Goal: Task Accomplishment & Management: Use online tool/utility

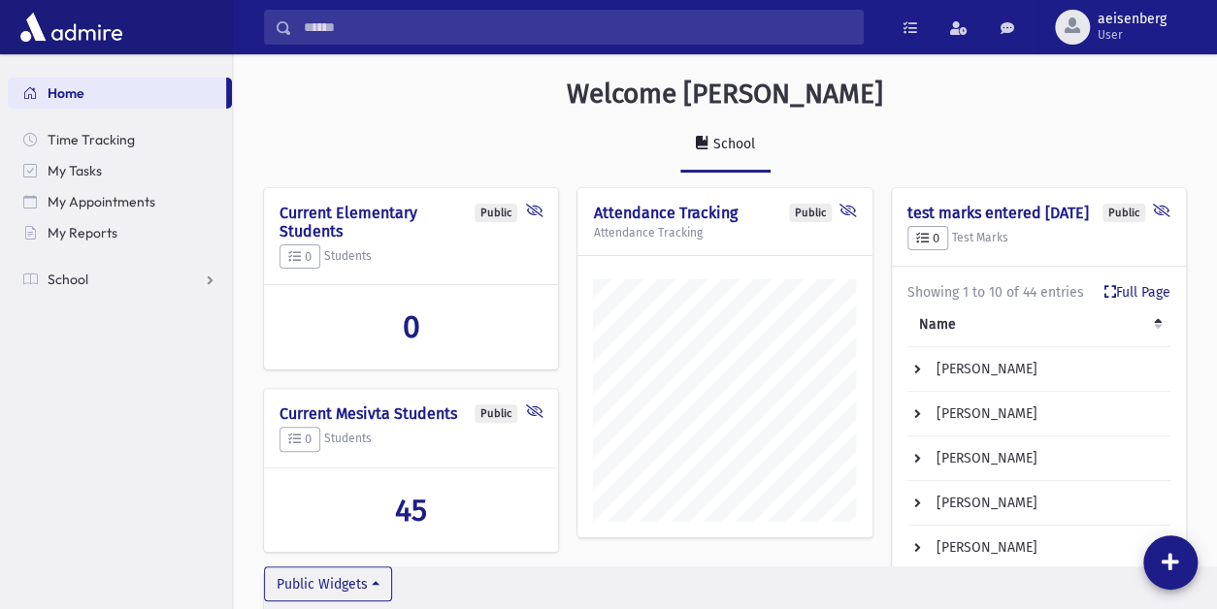
scroll to position [930, 984]
click at [1118, 119] on div "School" at bounding box center [725, 153] width 922 height 71
click at [64, 280] on span "School" at bounding box center [68, 279] width 41 height 17
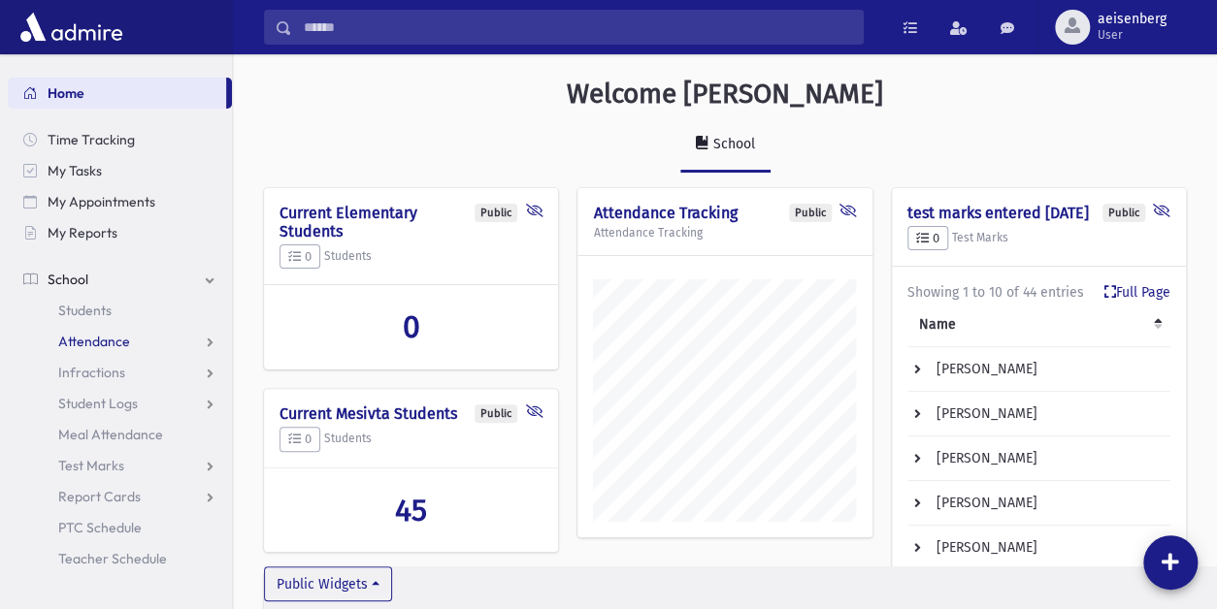
click at [79, 341] on span "Attendance" at bounding box center [94, 341] width 72 height 17
click at [90, 377] on span "Entry" at bounding box center [90, 372] width 33 height 17
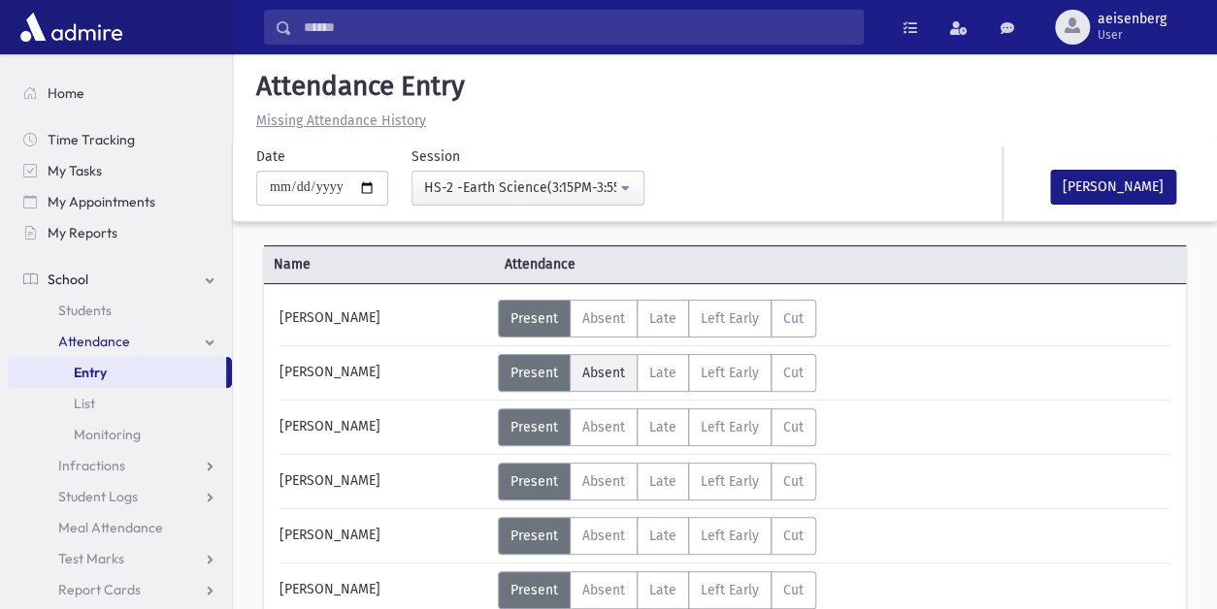
click at [596, 375] on span "Absent" at bounding box center [603, 373] width 43 height 16
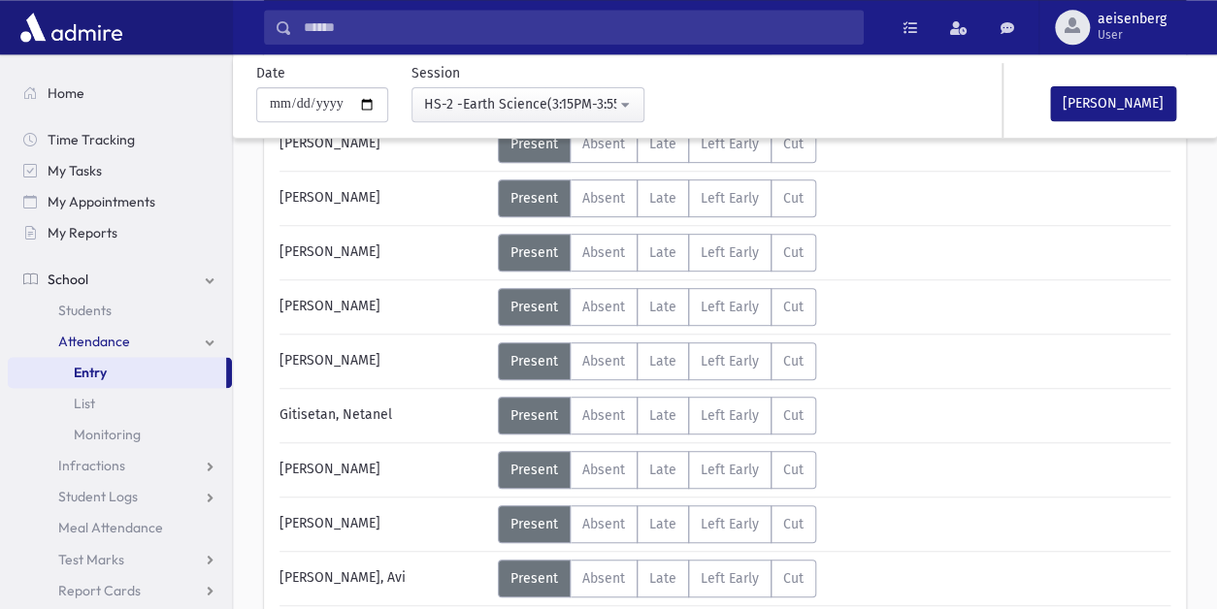
scroll to position [287, 0]
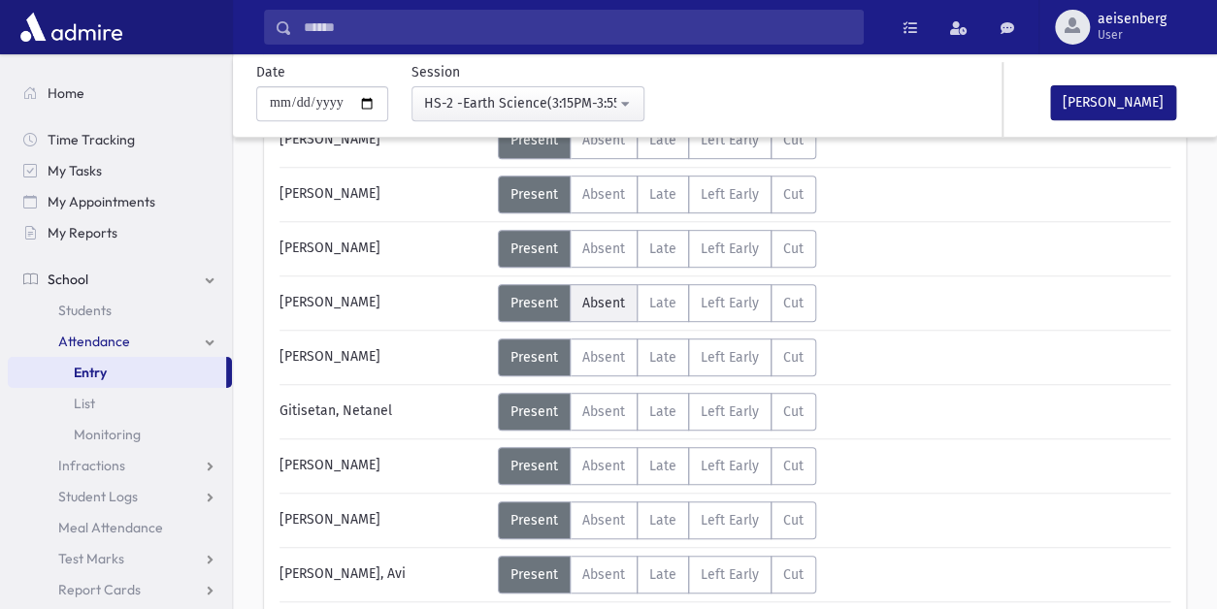
click at [598, 301] on span "Absent" at bounding box center [603, 303] width 43 height 16
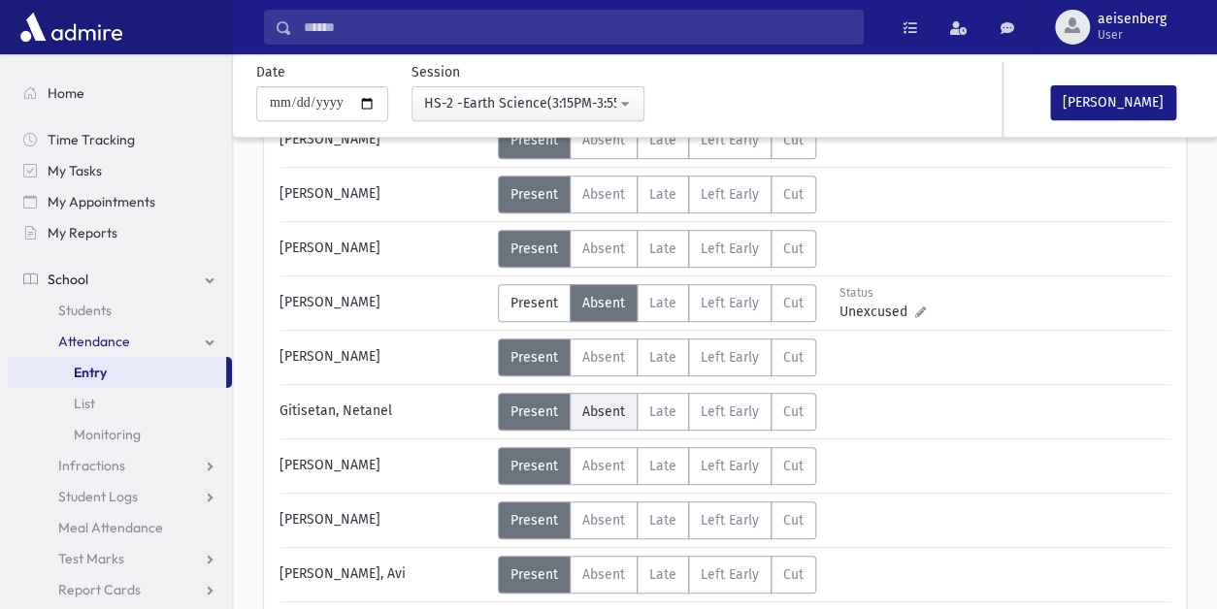
click at [603, 409] on span "Absent" at bounding box center [603, 412] width 43 height 16
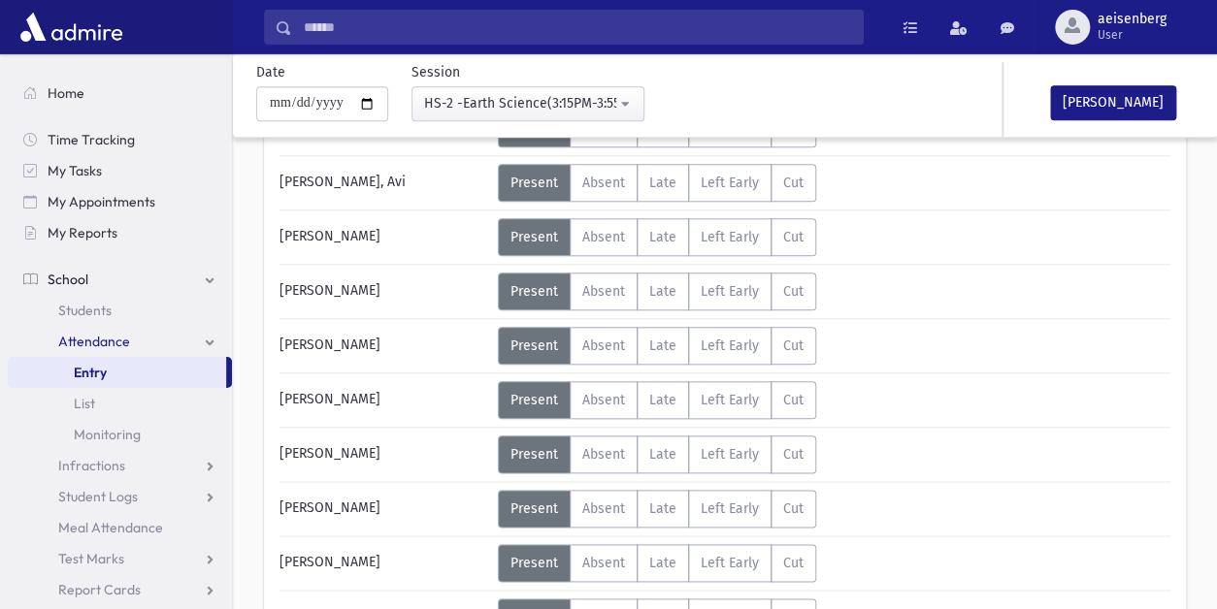
scroll to position [684, 0]
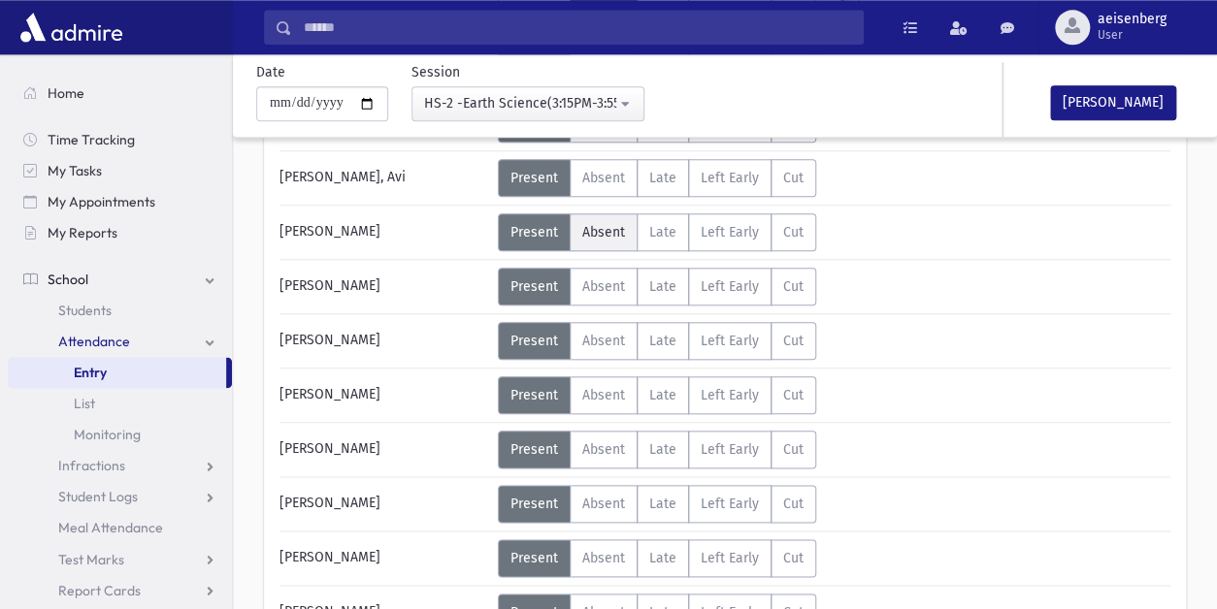
click at [607, 225] on span "Absent" at bounding box center [603, 232] width 43 height 16
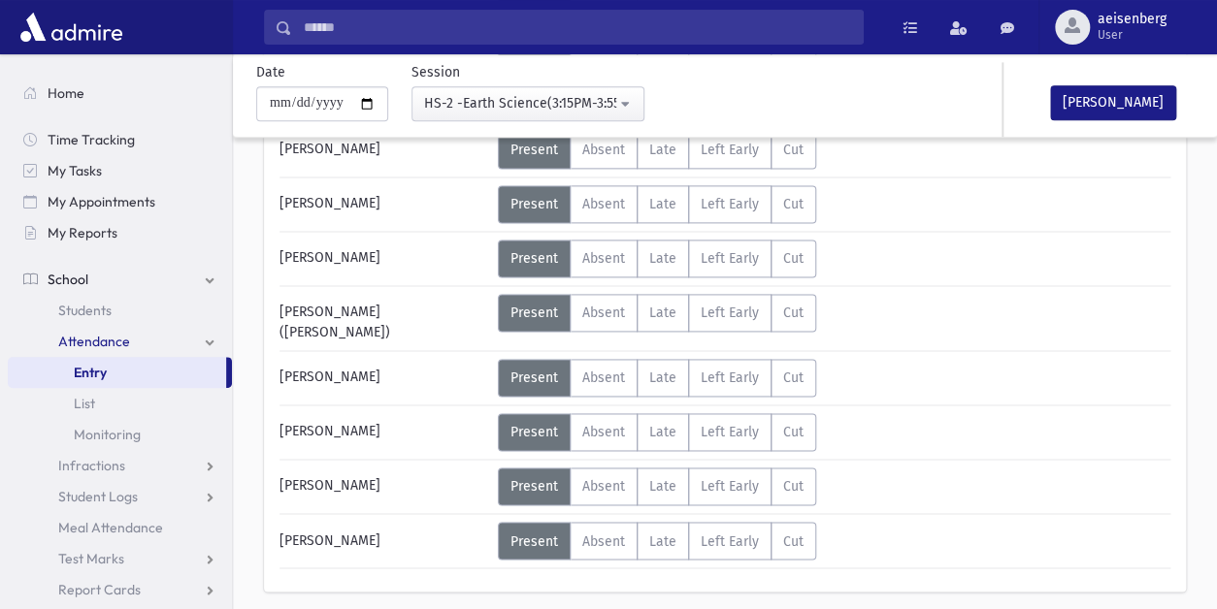
scroll to position [986, 0]
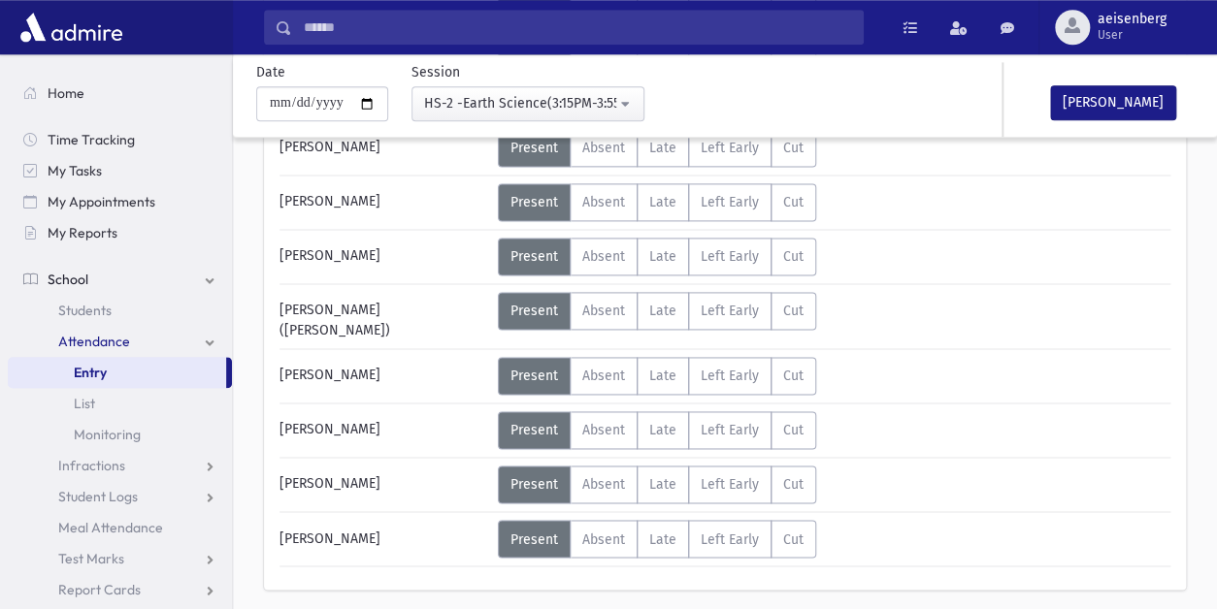
click at [604, 530] on div "Error ×" at bounding box center [725, 547] width 272 height 36
click at [604, 531] on span "Absent" at bounding box center [603, 539] width 43 height 16
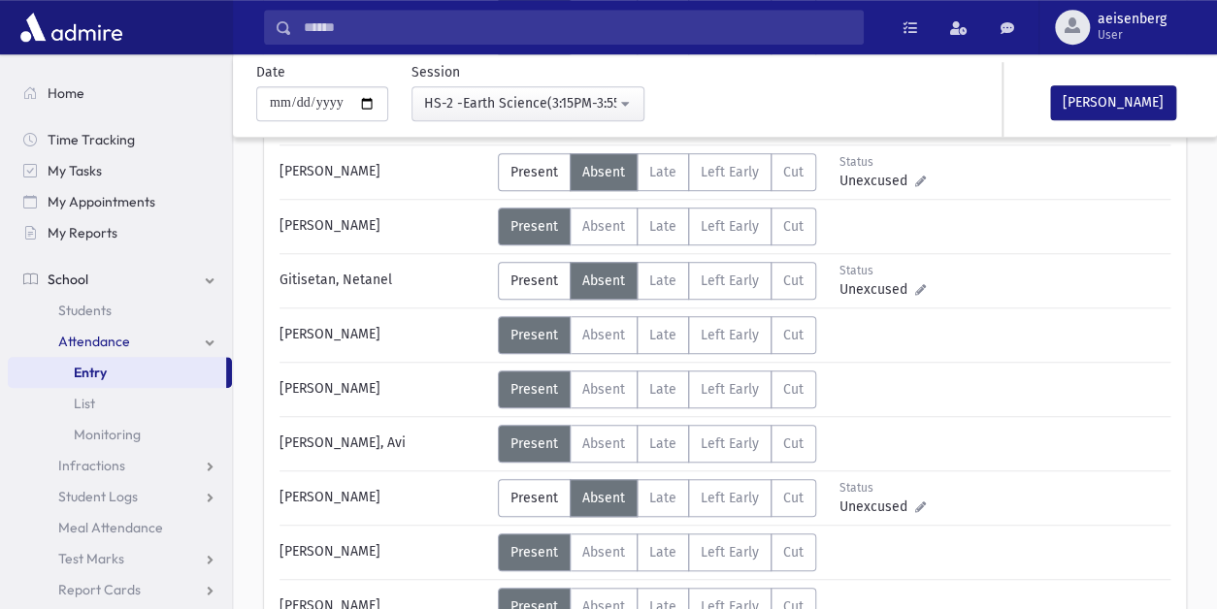
scroll to position [415, 0]
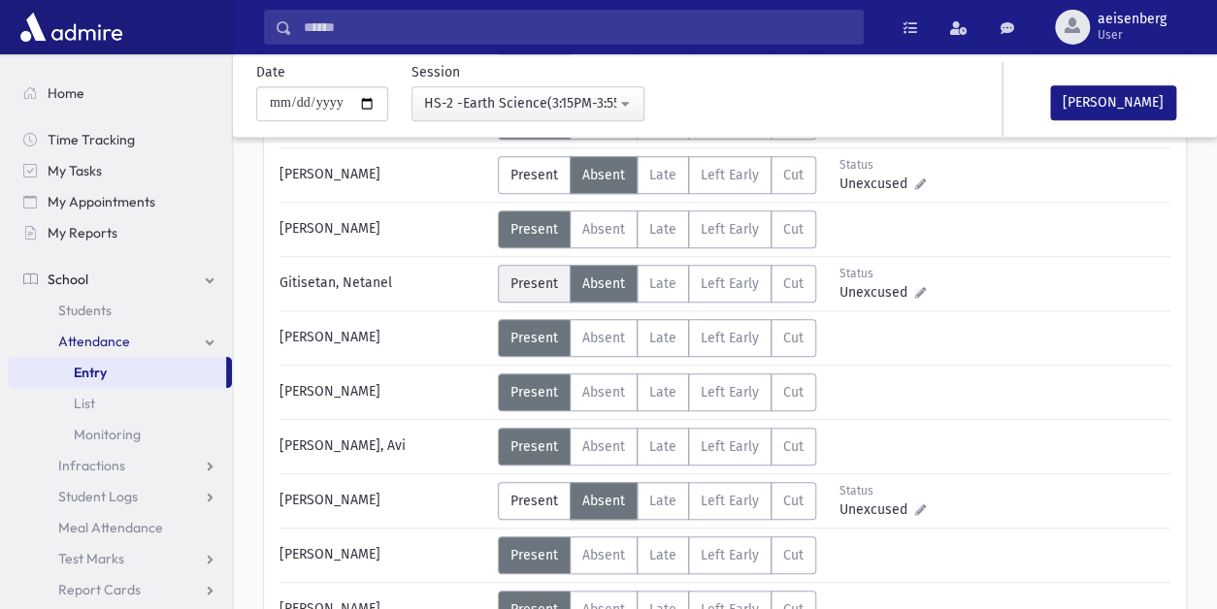
click at [534, 285] on span "Present" at bounding box center [534, 284] width 48 height 16
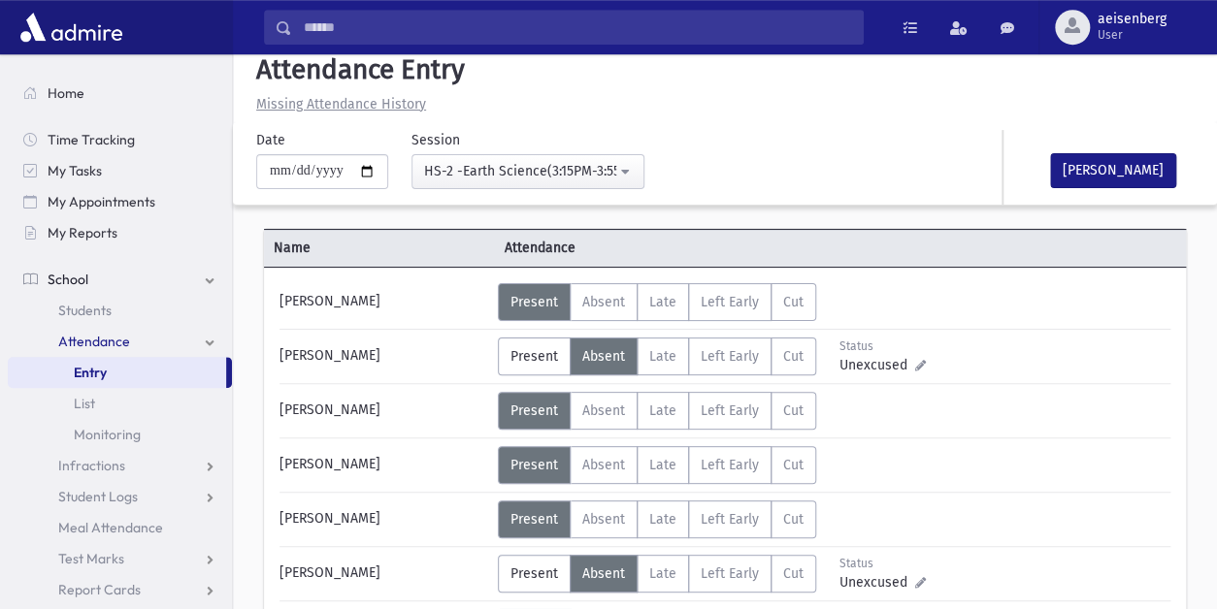
scroll to position [0, 0]
